Goal: Task Accomplishment & Management: Manage account settings

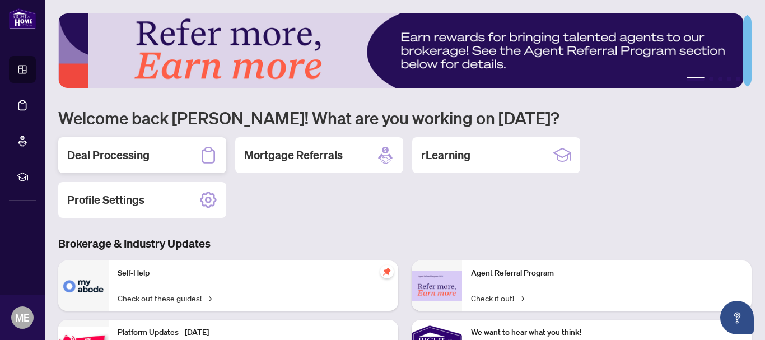
click at [105, 151] on h2 "Deal Processing" at bounding box center [108, 155] width 82 height 16
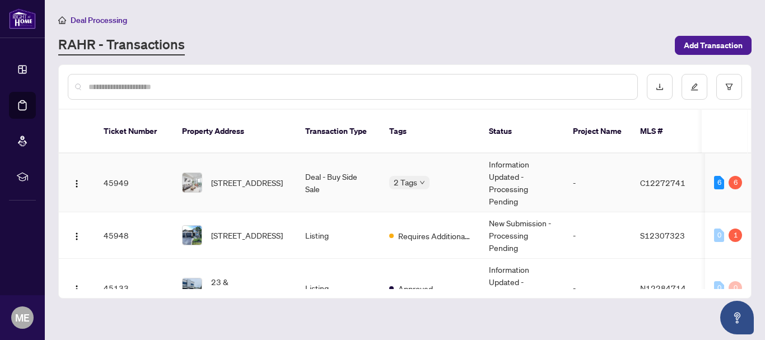
click at [732, 176] on div "6" at bounding box center [734, 182] width 13 height 13
click at [717, 176] on div "6" at bounding box center [719, 182] width 10 height 13
click at [191, 173] on img at bounding box center [192, 182] width 19 height 19
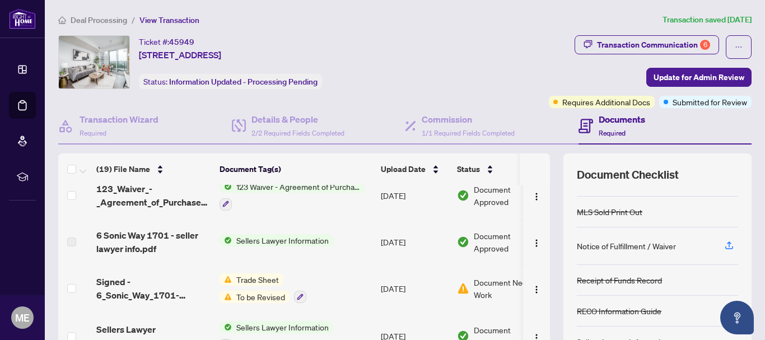
scroll to position [336, 0]
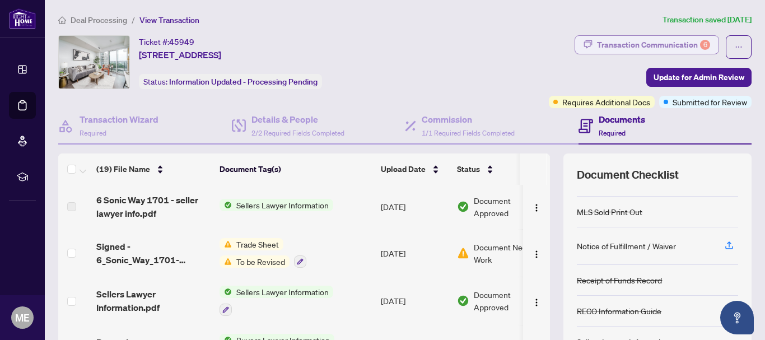
click at [685, 45] on div "Transaction Communication 6" at bounding box center [653, 45] width 113 height 18
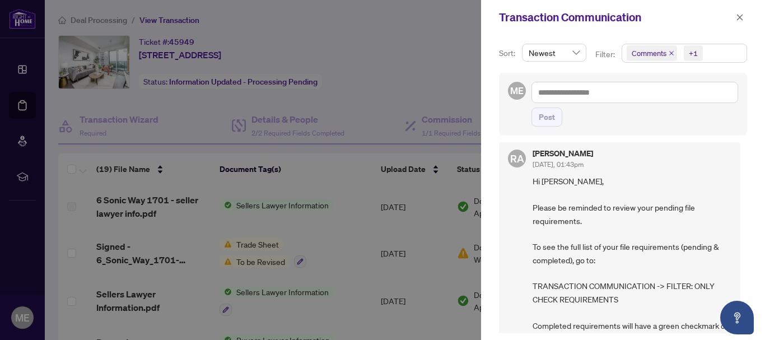
scroll to position [0, 0]
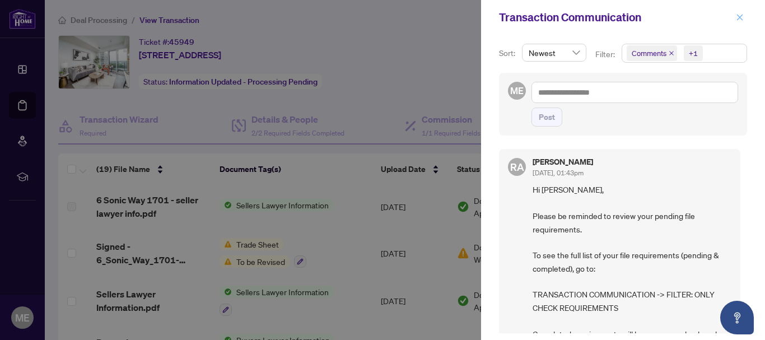
click at [740, 18] on icon "close" at bounding box center [740, 17] width 8 height 8
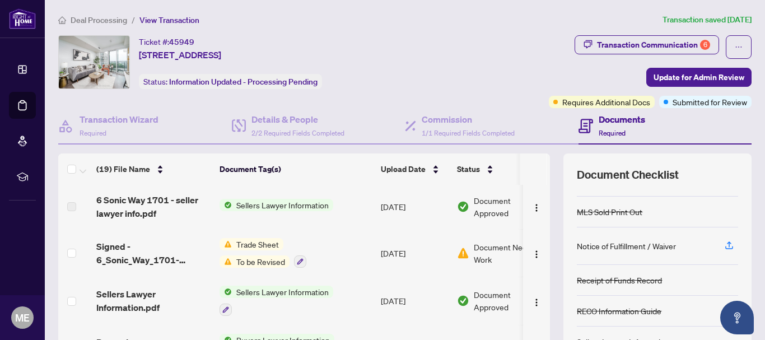
click at [479, 241] on span "Document Needs Work" at bounding box center [508, 253] width 69 height 25
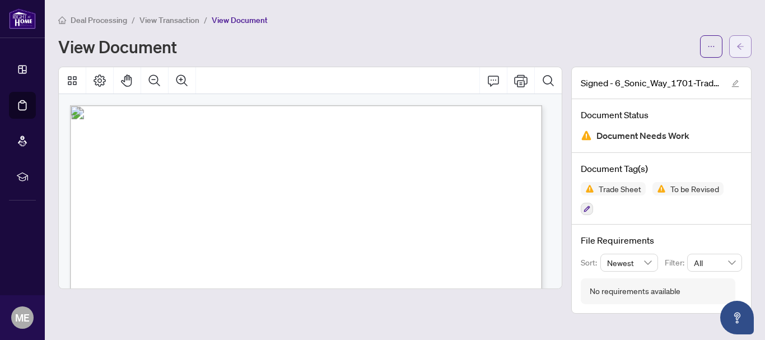
click at [739, 46] on icon "arrow-left" at bounding box center [740, 47] width 8 height 8
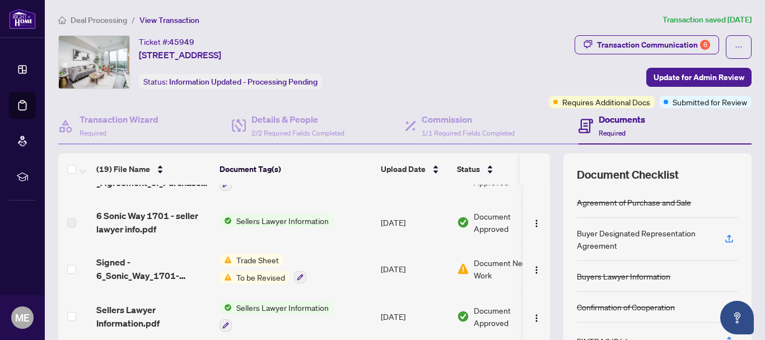
scroll to position [336, 0]
